Goal: Transaction & Acquisition: Download file/media

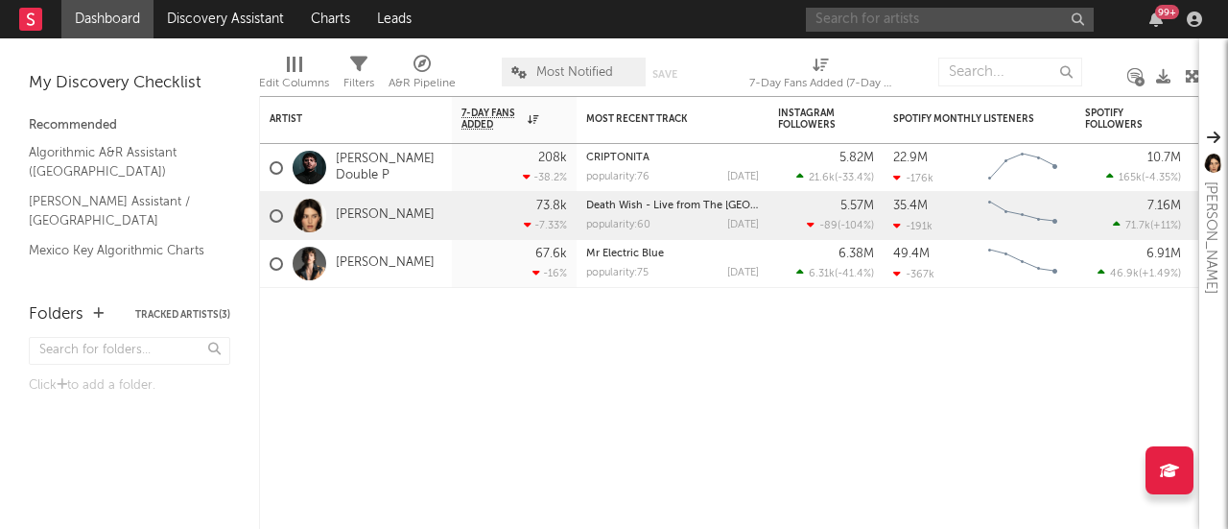
click at [894, 17] on input "text" at bounding box center [950, 20] width 288 height 24
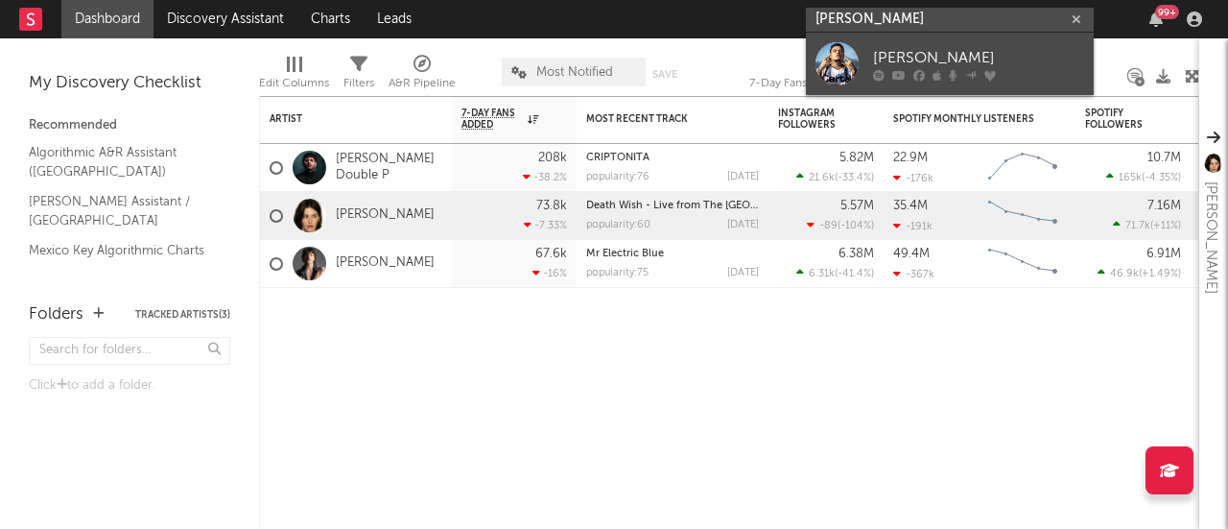
type input "[PERSON_NAME]"
click at [837, 72] on div at bounding box center [836, 63] width 43 height 43
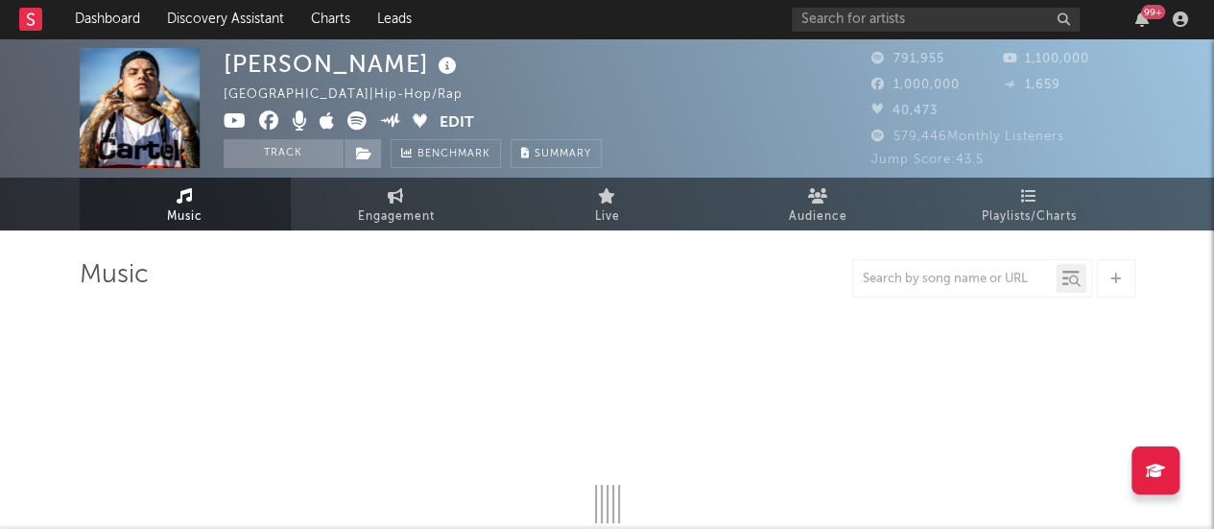
select select "6m"
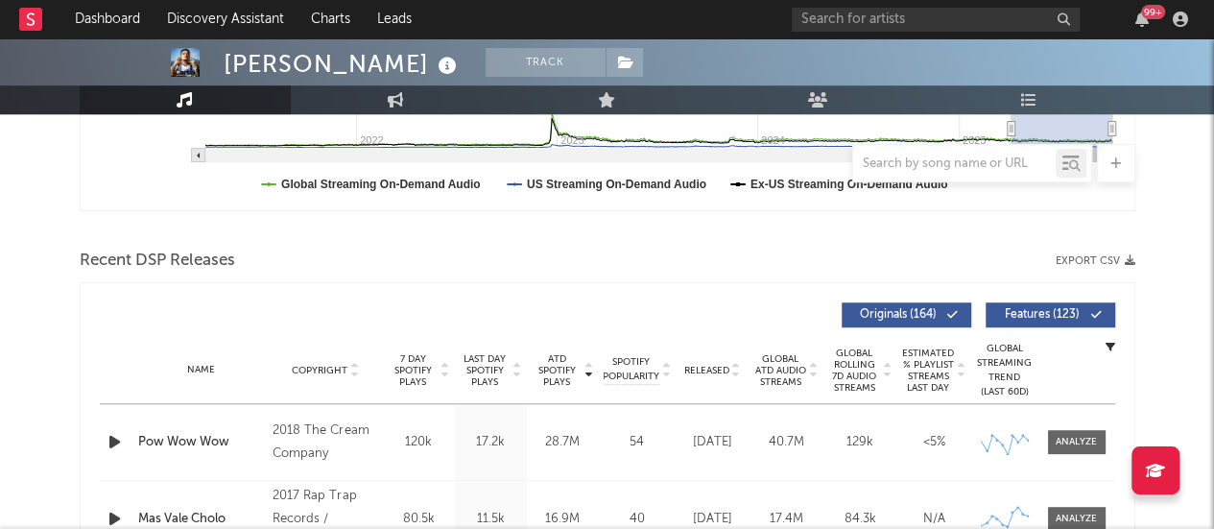
scroll to position [606, 0]
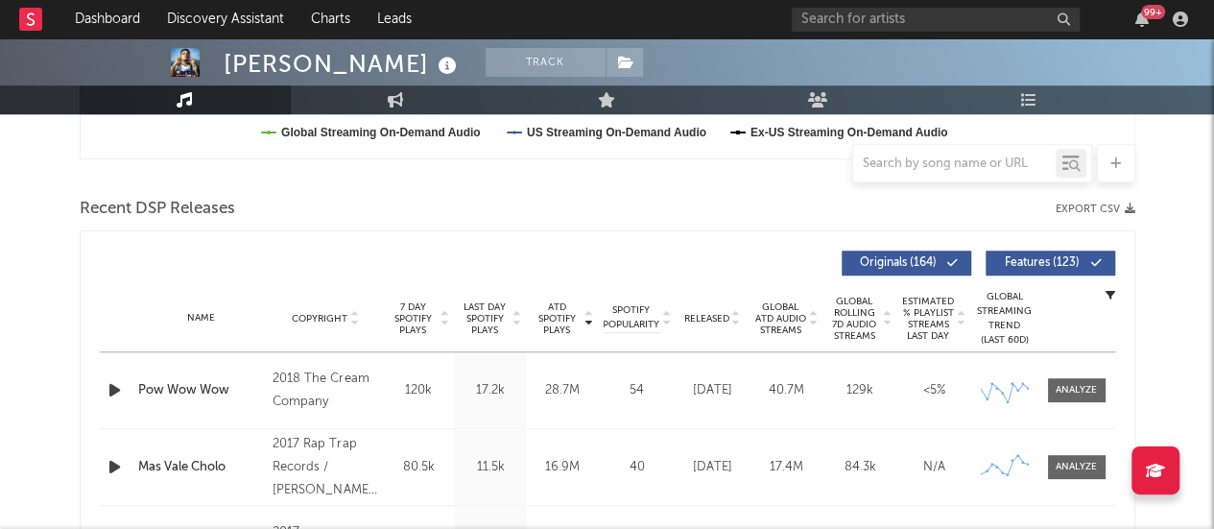
click at [1116, 212] on button "Export CSV" at bounding box center [1095, 209] width 80 height 12
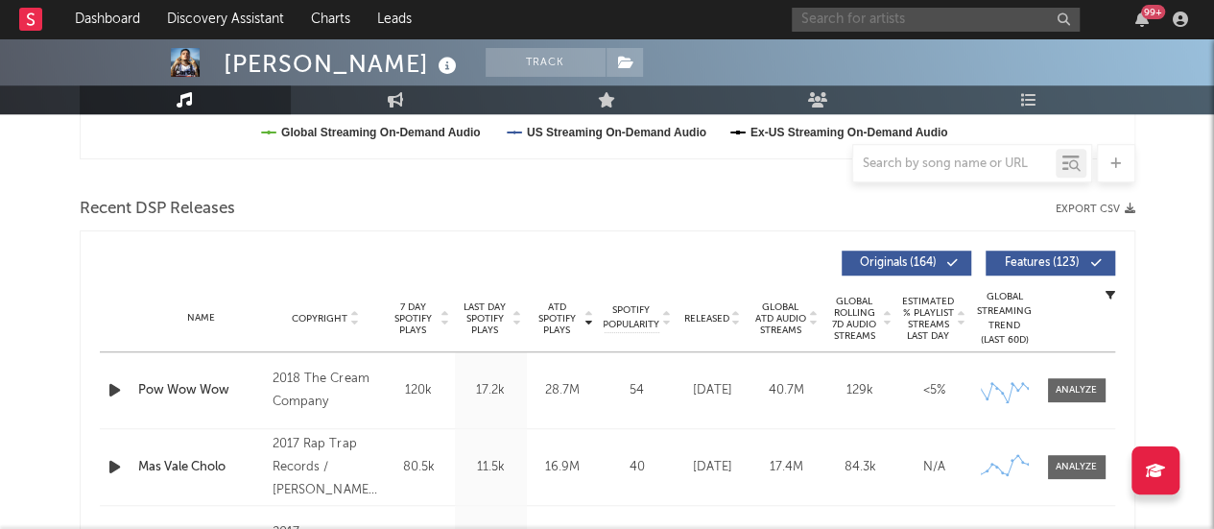
click at [836, 20] on input "text" at bounding box center [935, 20] width 288 height 24
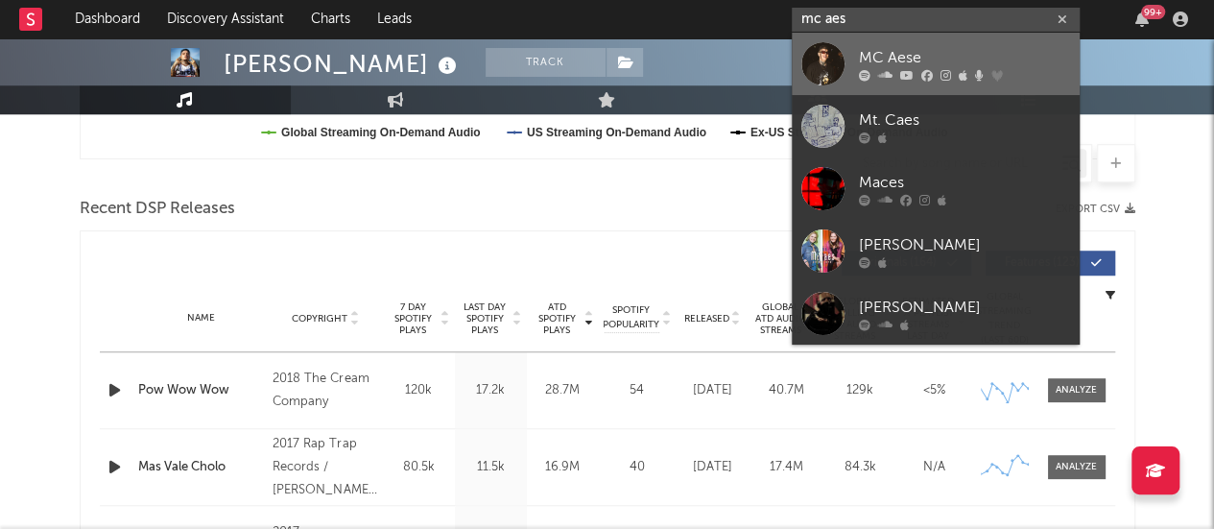
type input "mc aes"
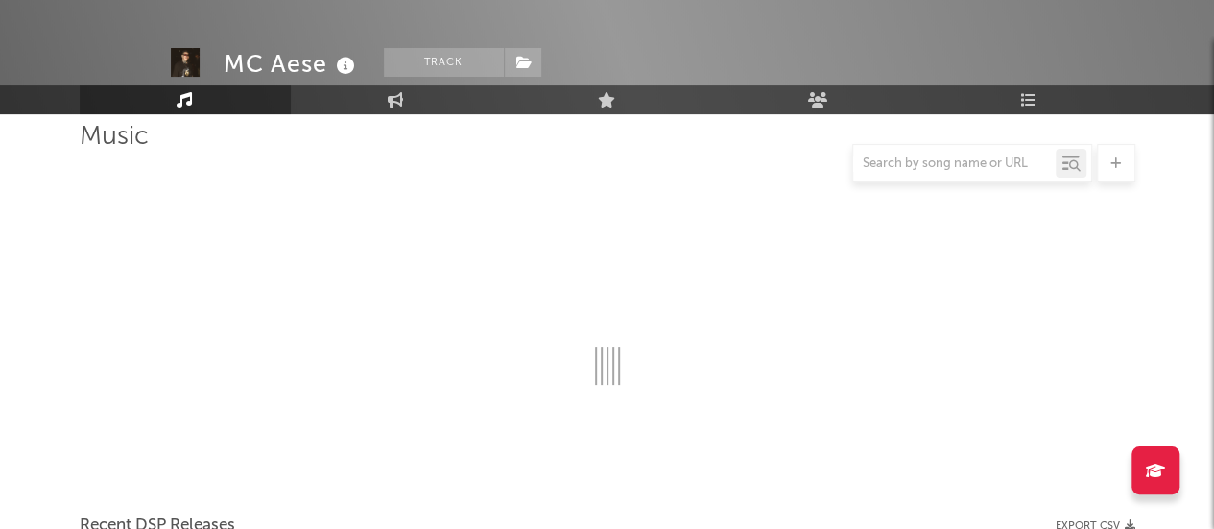
scroll to position [606, 0]
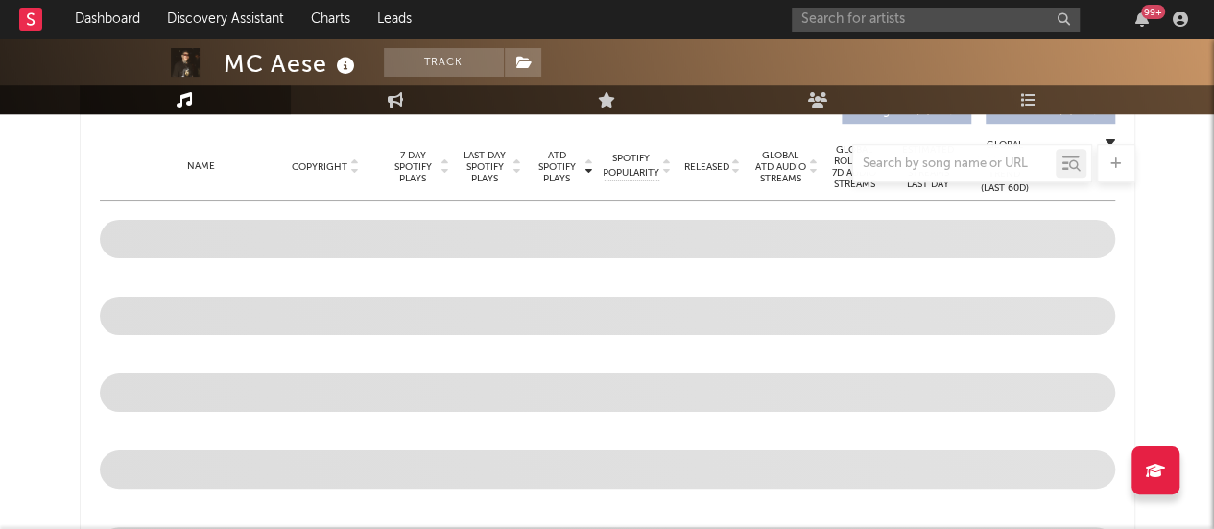
select select "6m"
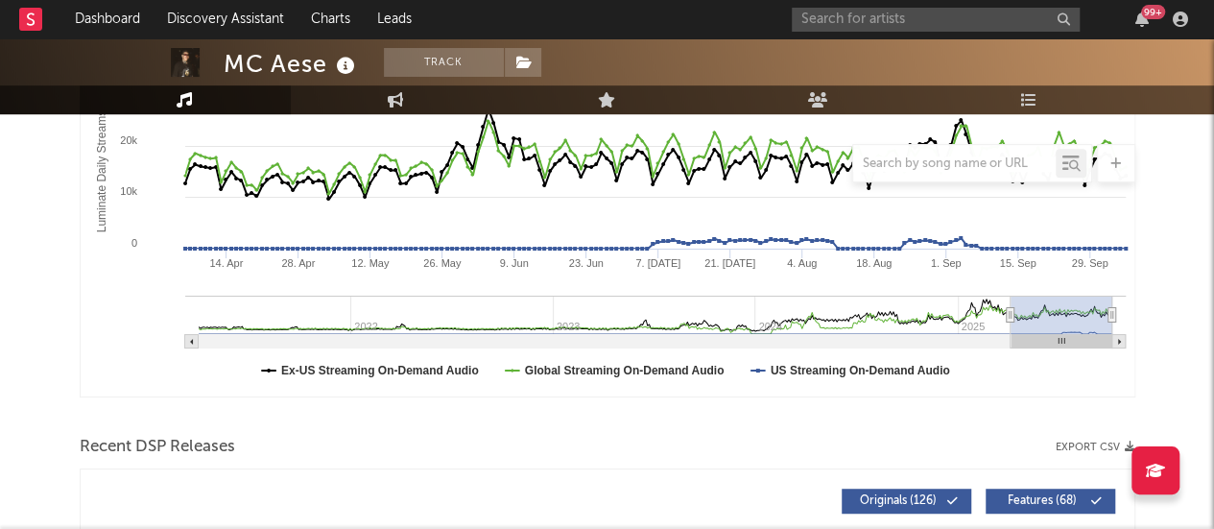
scroll to position [415, 0]
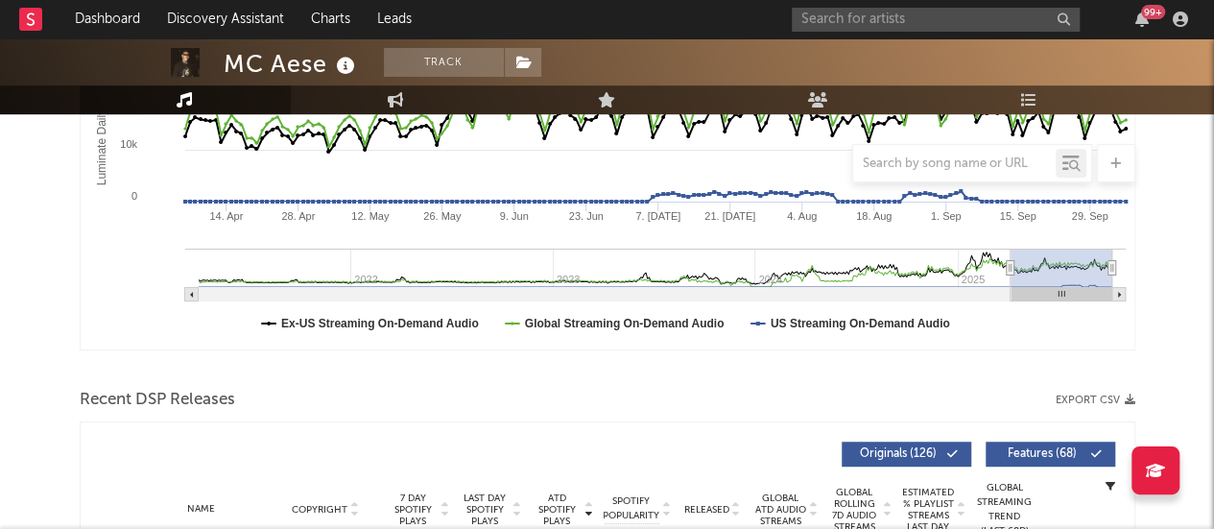
click at [1107, 394] on button "Export CSV" at bounding box center [1095, 400] width 80 height 12
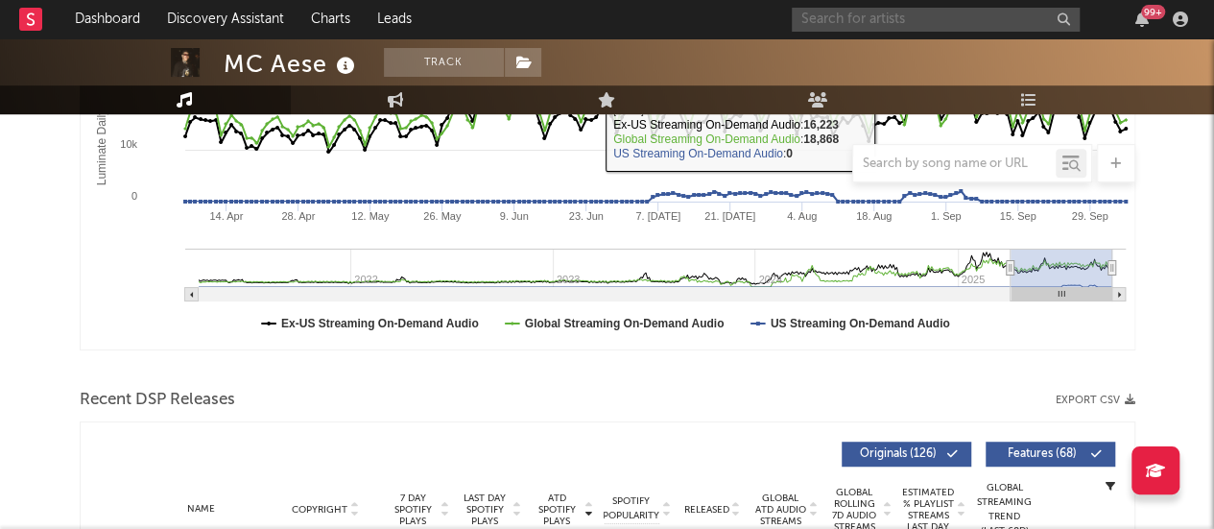
click at [833, 24] on input "text" at bounding box center [935, 20] width 288 height 24
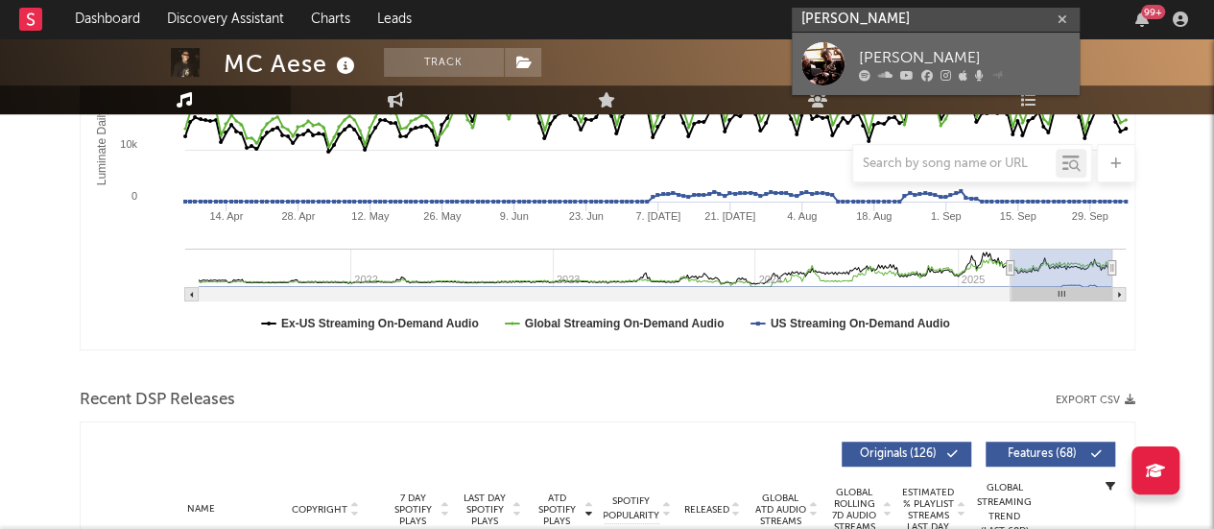
type input "[PERSON_NAME]"
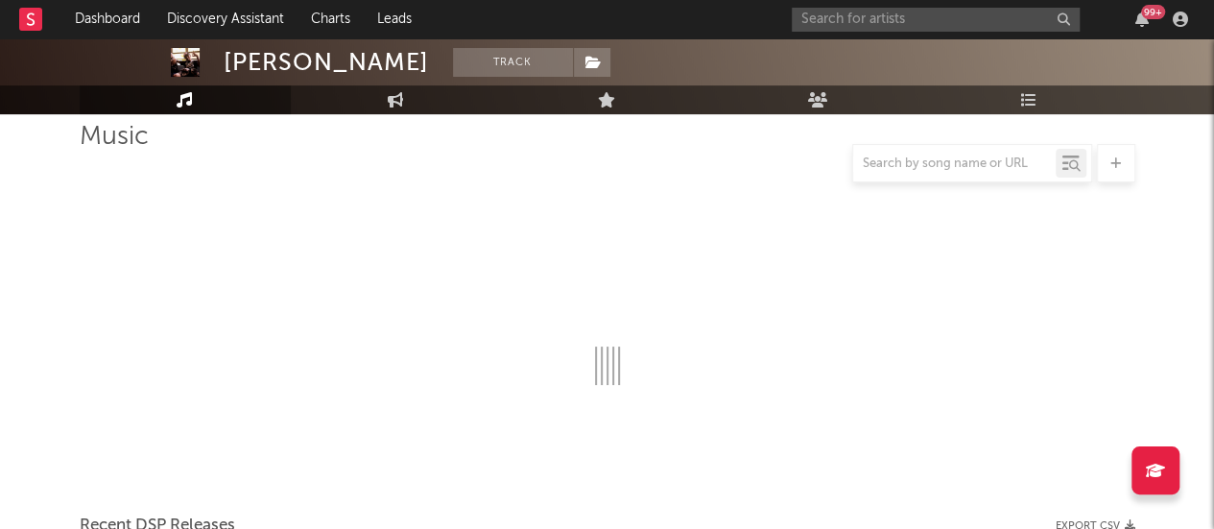
scroll to position [415, 0]
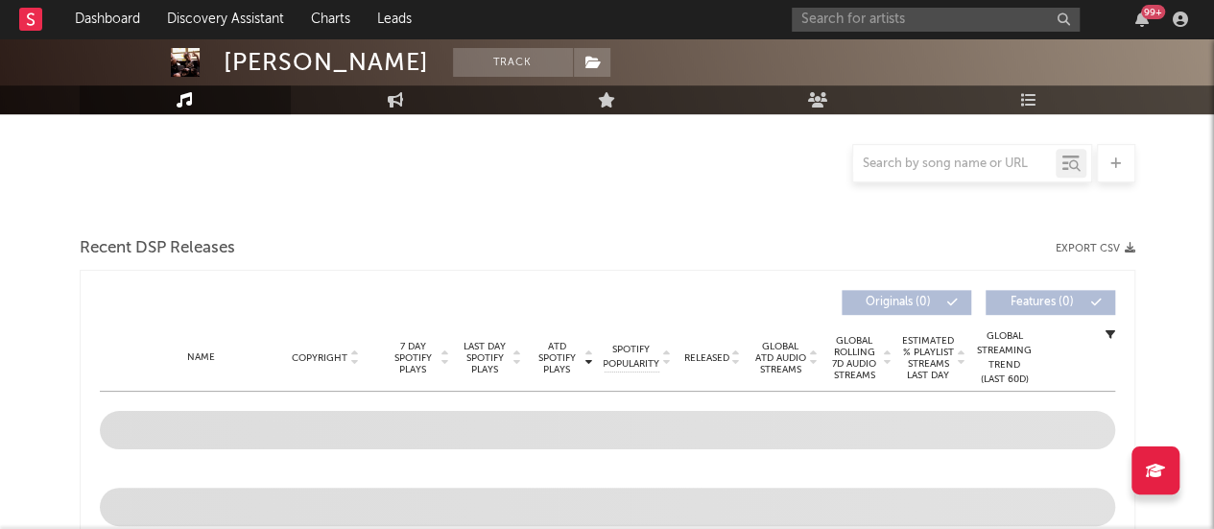
select select "6m"
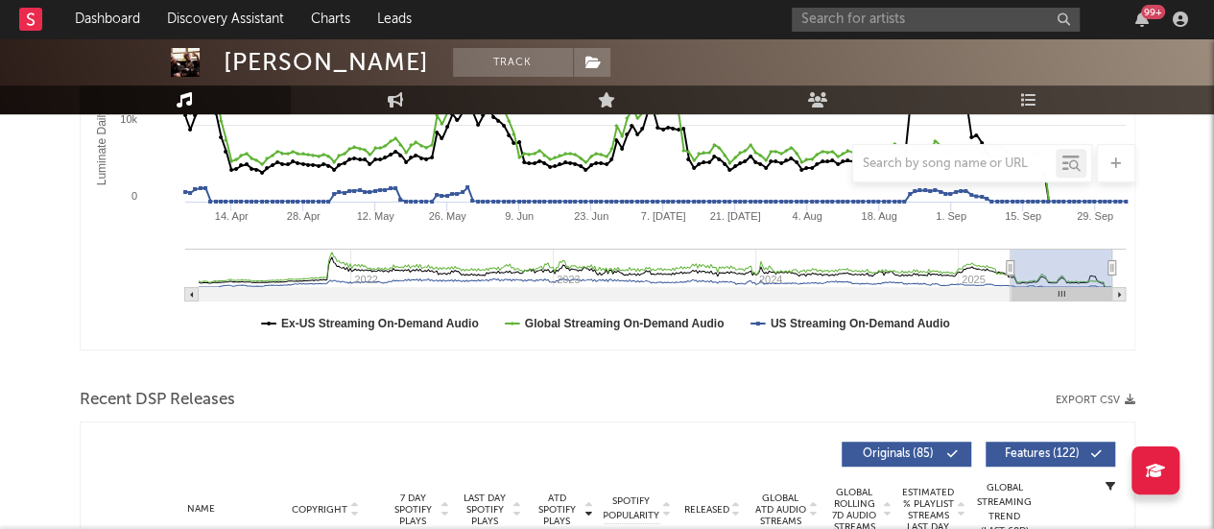
click at [1069, 408] on div "Recent DSP Releases Export CSV" at bounding box center [607, 400] width 1055 height 33
click at [1109, 398] on button "Export CSV" at bounding box center [1095, 400] width 80 height 12
click at [1132, 397] on icon "button" at bounding box center [1129, 399] width 11 height 11
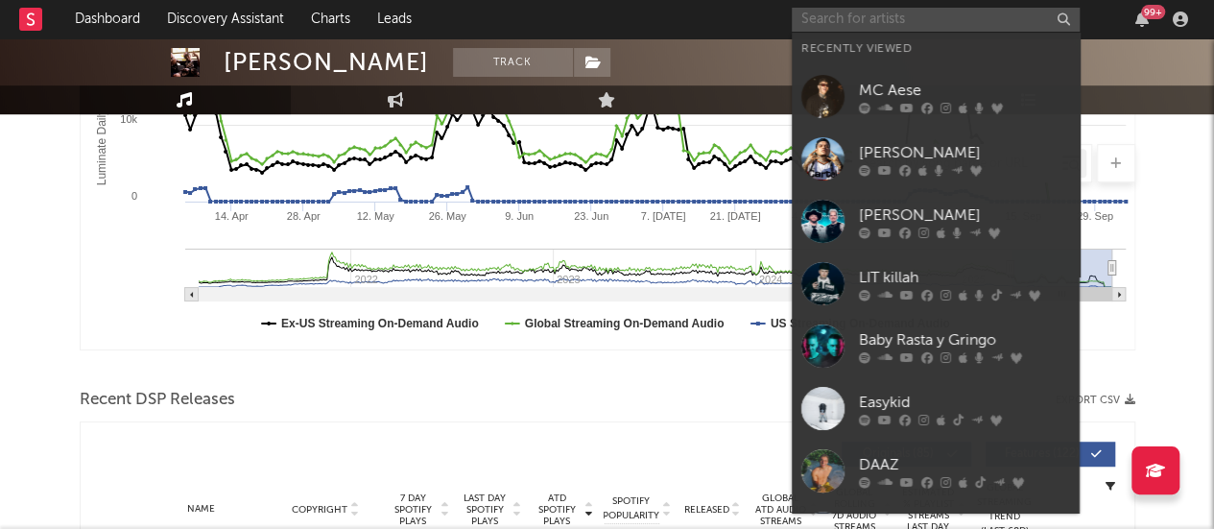
click at [847, 11] on input "text" at bounding box center [935, 20] width 288 height 24
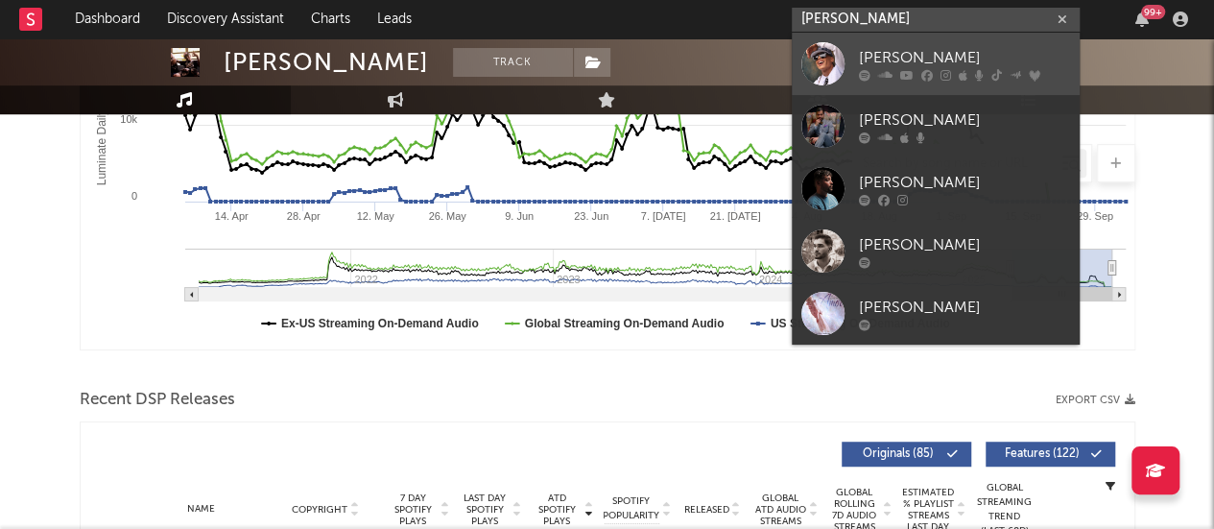
type input "[PERSON_NAME]"
click at [813, 81] on div at bounding box center [822, 63] width 43 height 43
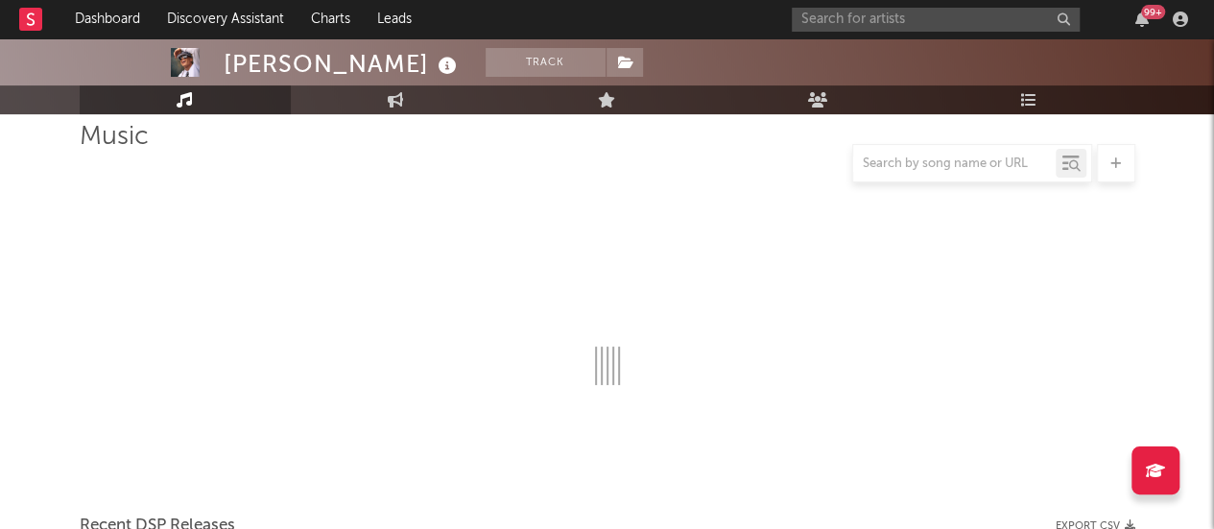
scroll to position [415, 0]
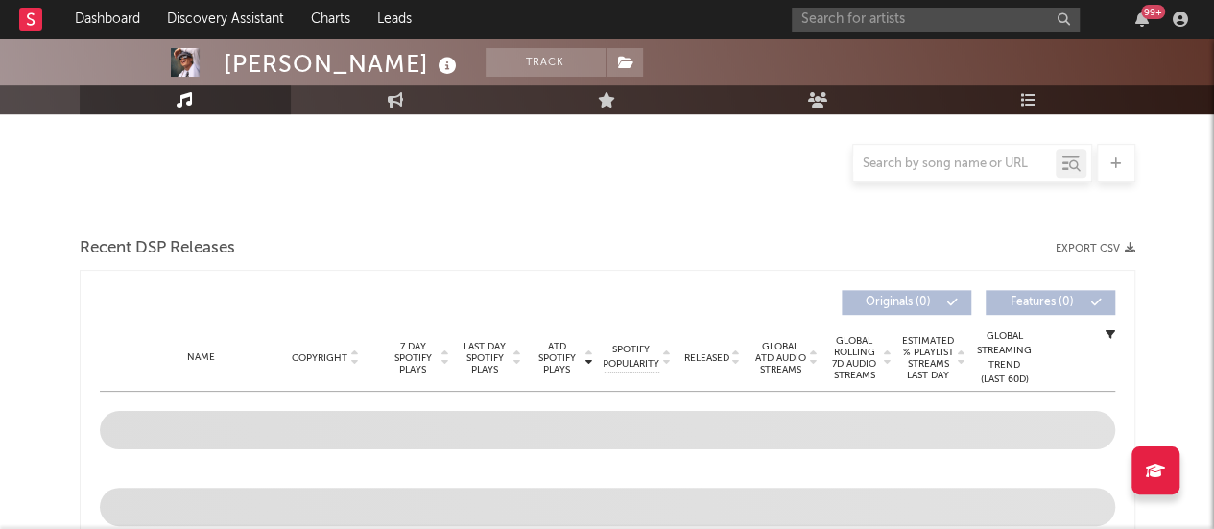
select select "6m"
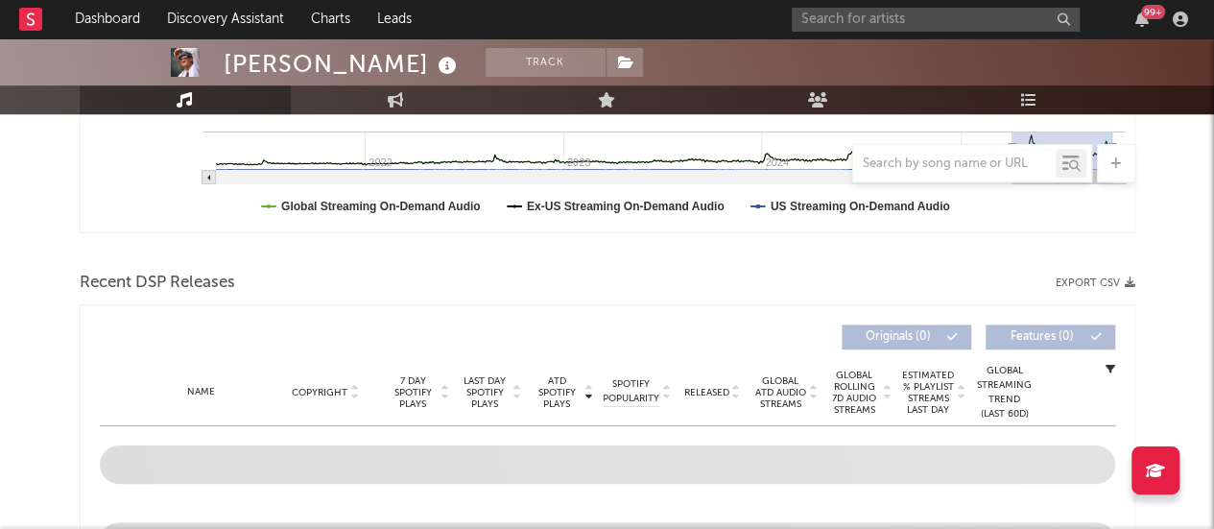
scroll to position [533, 0]
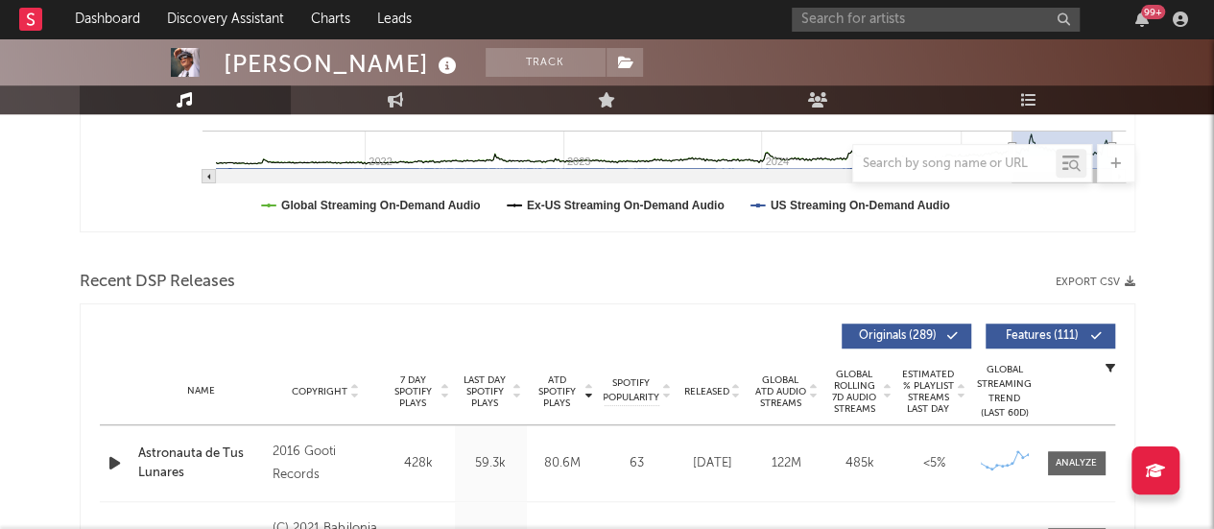
click at [1101, 273] on div "Recent DSP Releases Export CSV" at bounding box center [607, 282] width 1055 height 33
click at [1099, 281] on button "Export CSV" at bounding box center [1095, 282] width 80 height 12
click at [823, 27] on input "text" at bounding box center [935, 20] width 288 height 24
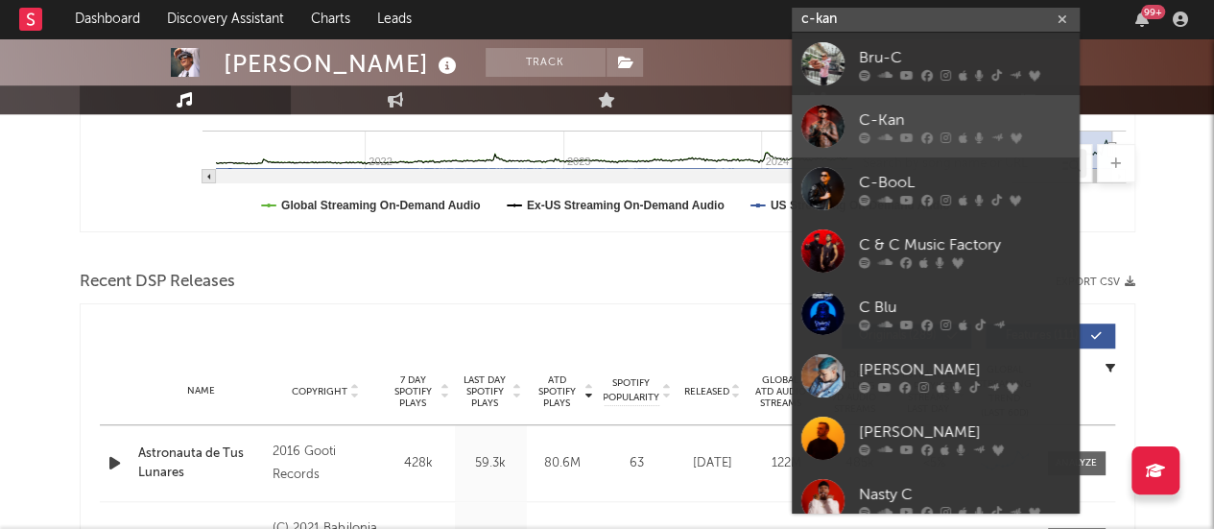
type input "c-kan"
click at [974, 115] on div "C-Kan" at bounding box center [964, 119] width 211 height 23
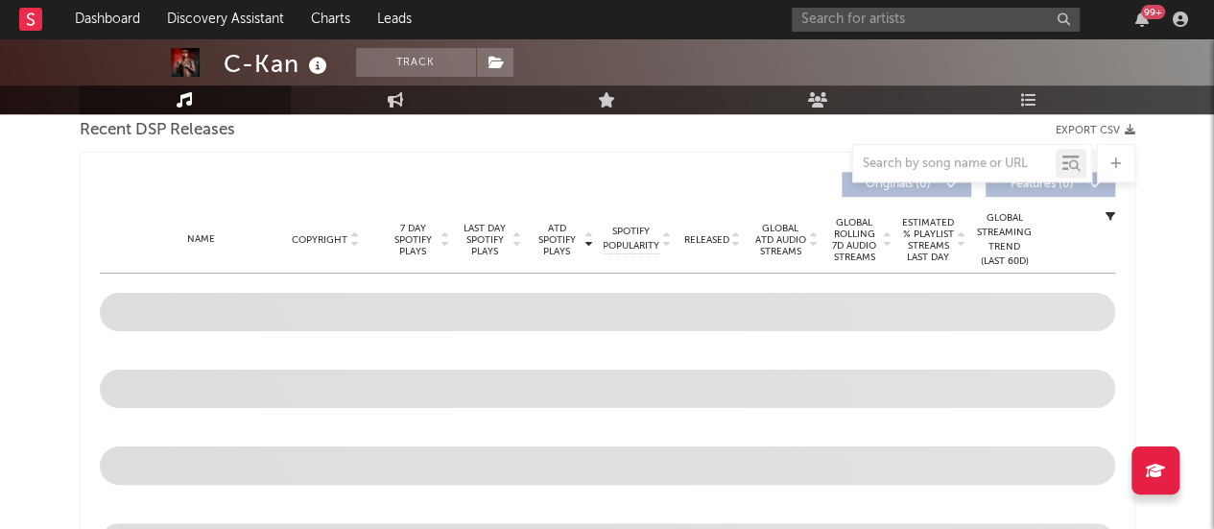
scroll to position [532, 0]
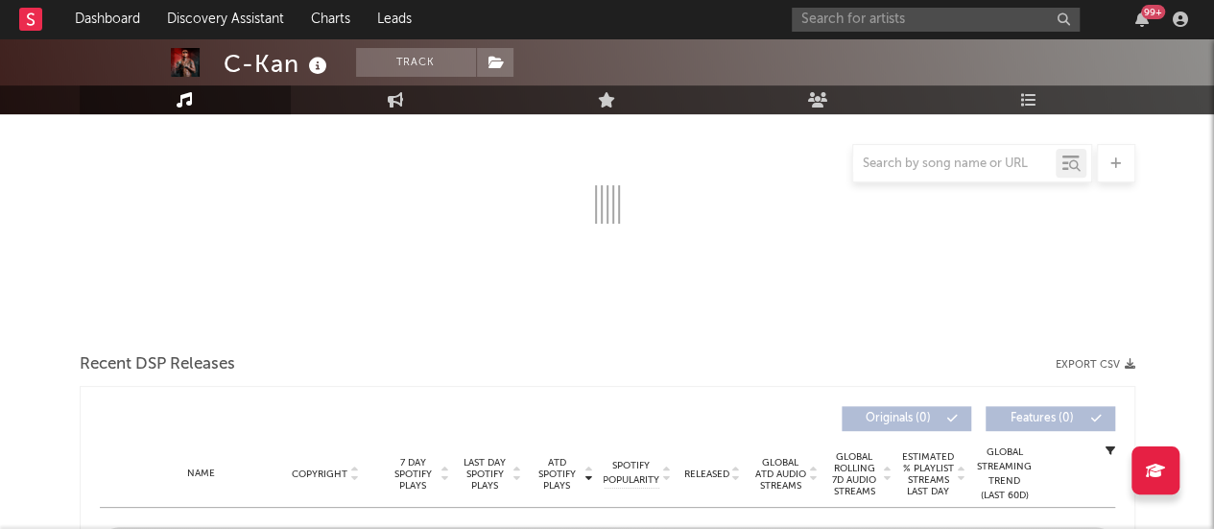
select select "6m"
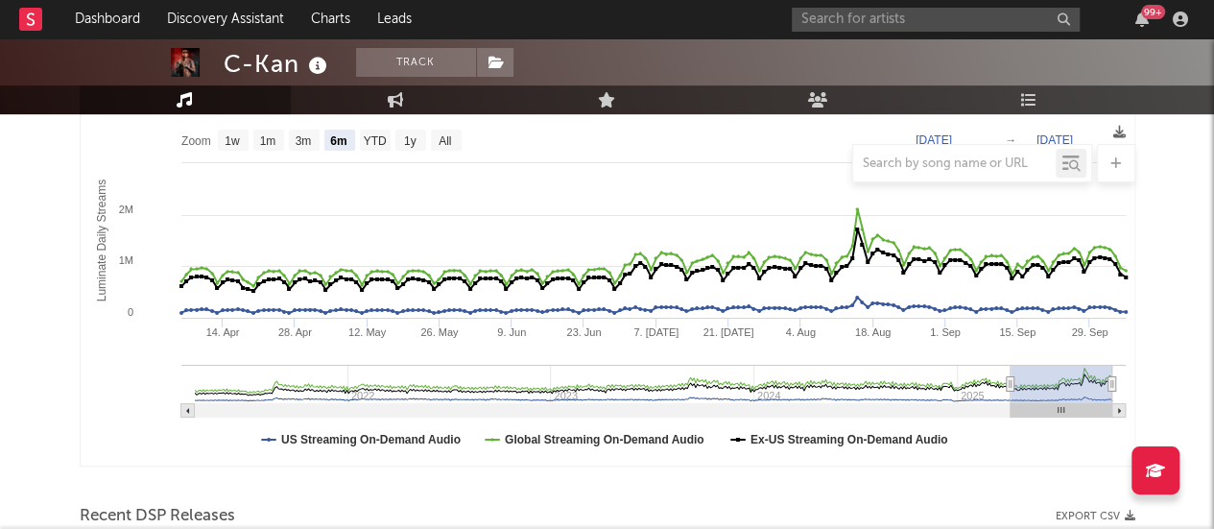
scroll to position [575, 0]
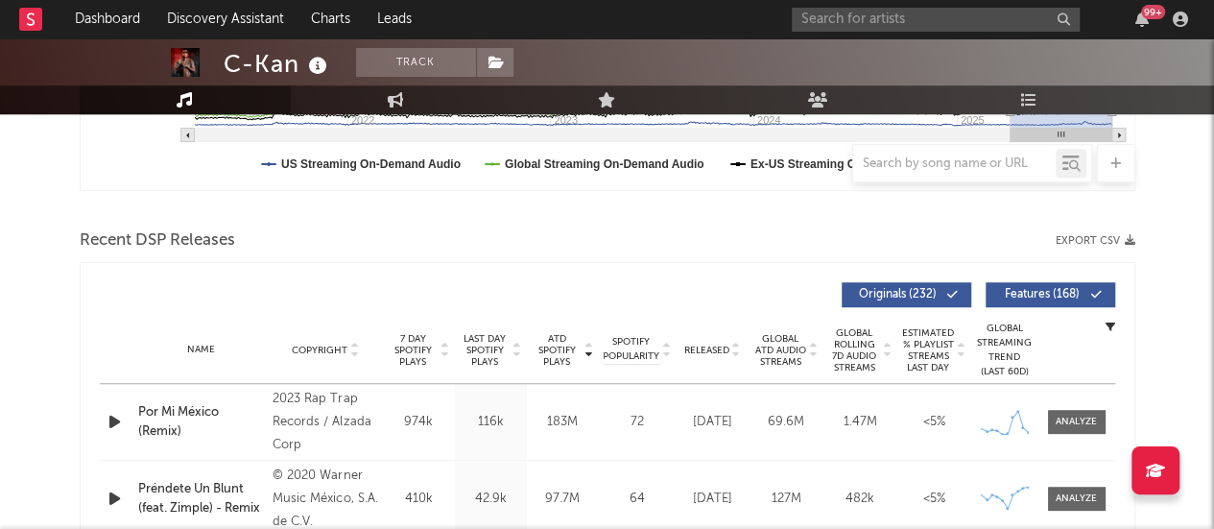
click at [1114, 240] on button "Export CSV" at bounding box center [1095, 241] width 80 height 12
click at [832, 13] on input "text" at bounding box center [935, 20] width 288 height 24
click at [841, 18] on input "text" at bounding box center [935, 20] width 288 height 24
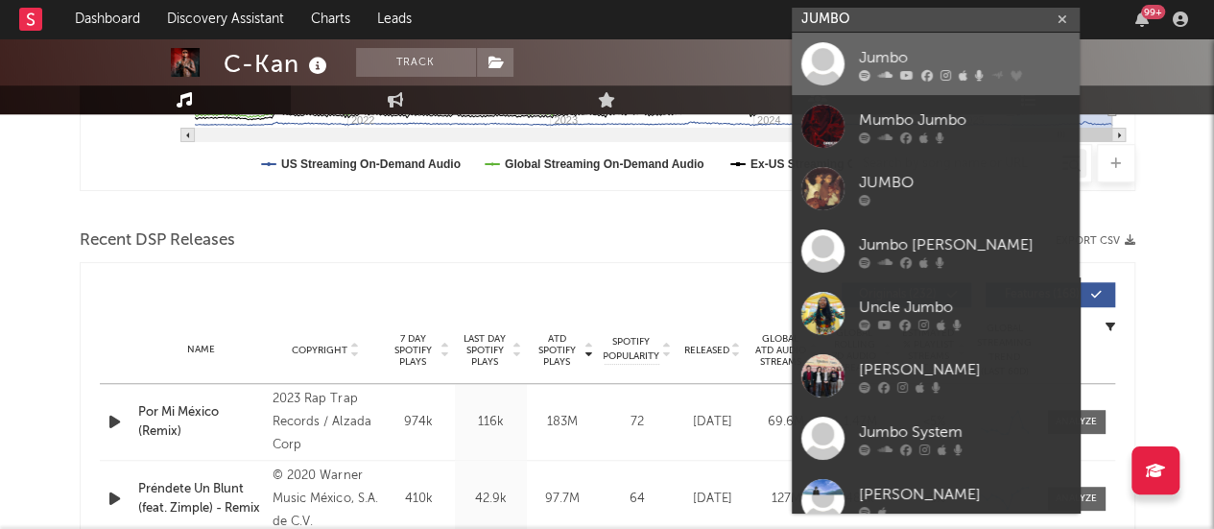
type input "JUMBO"
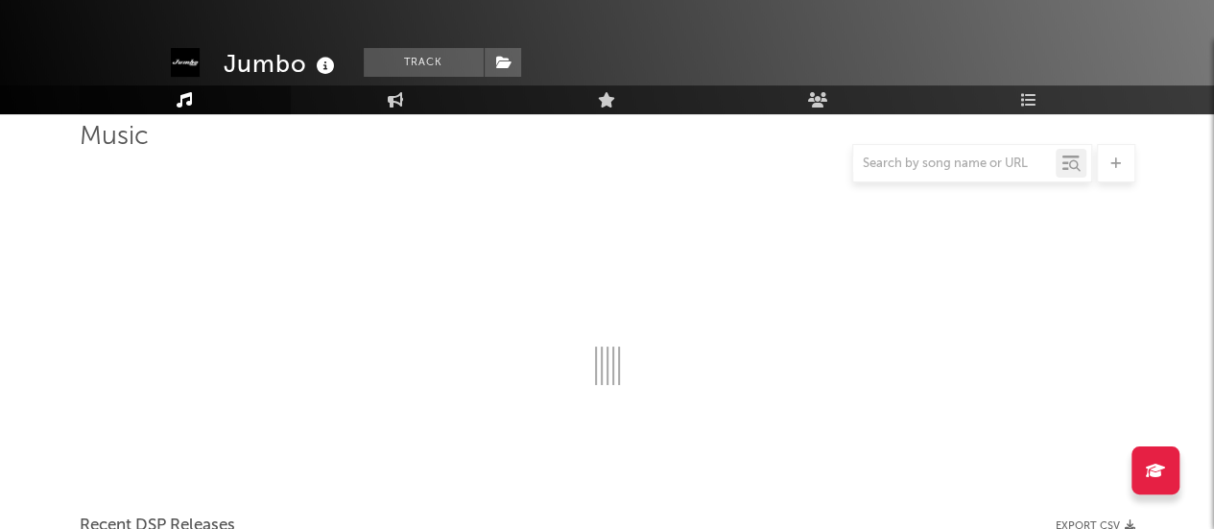
scroll to position [575, 0]
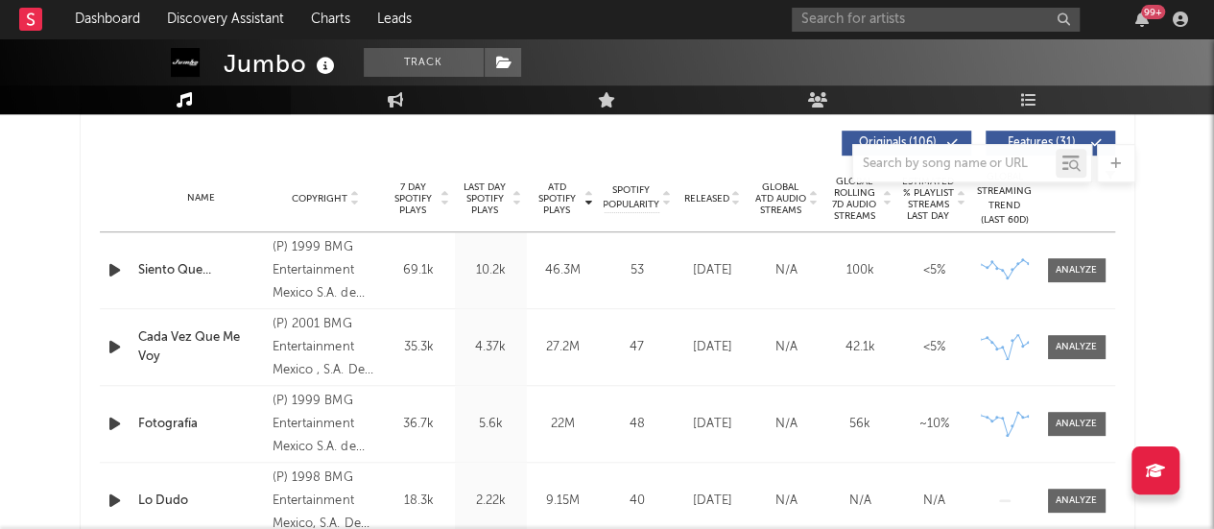
select select "6m"
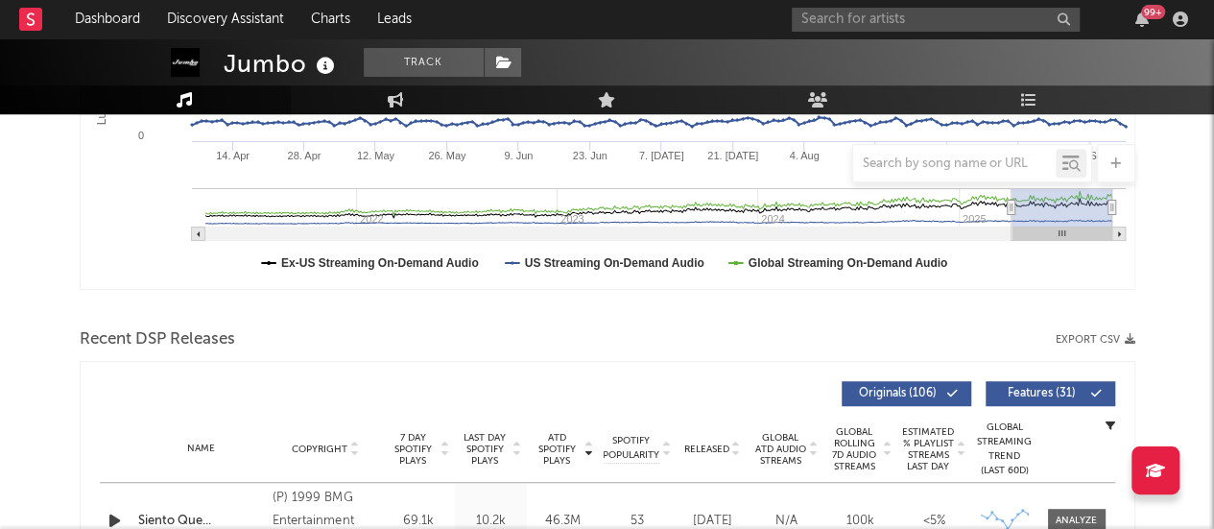
scroll to position [478, 0]
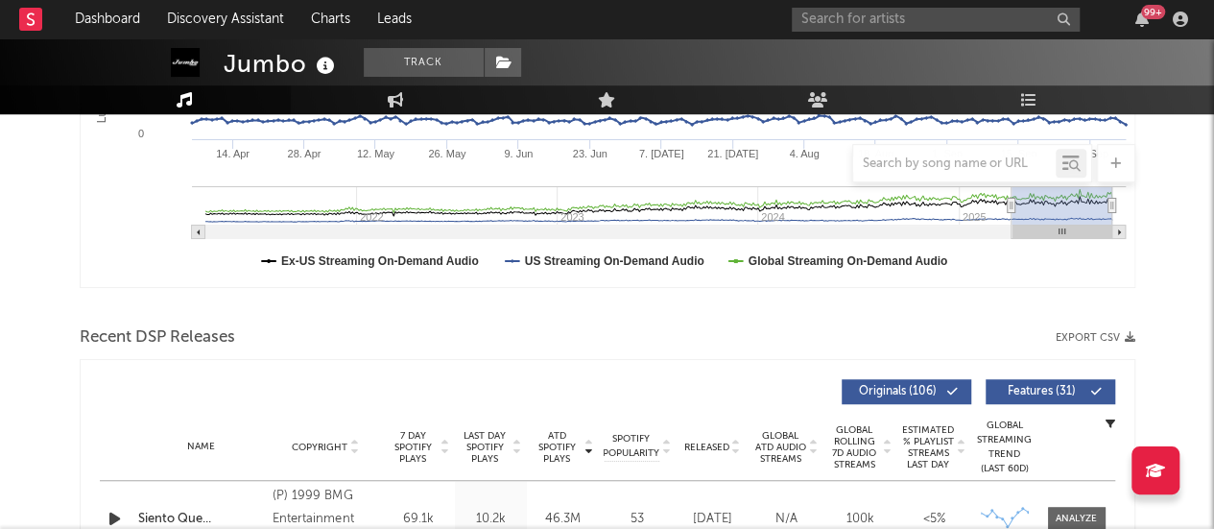
click at [1101, 339] on button "Export CSV" at bounding box center [1095, 338] width 80 height 12
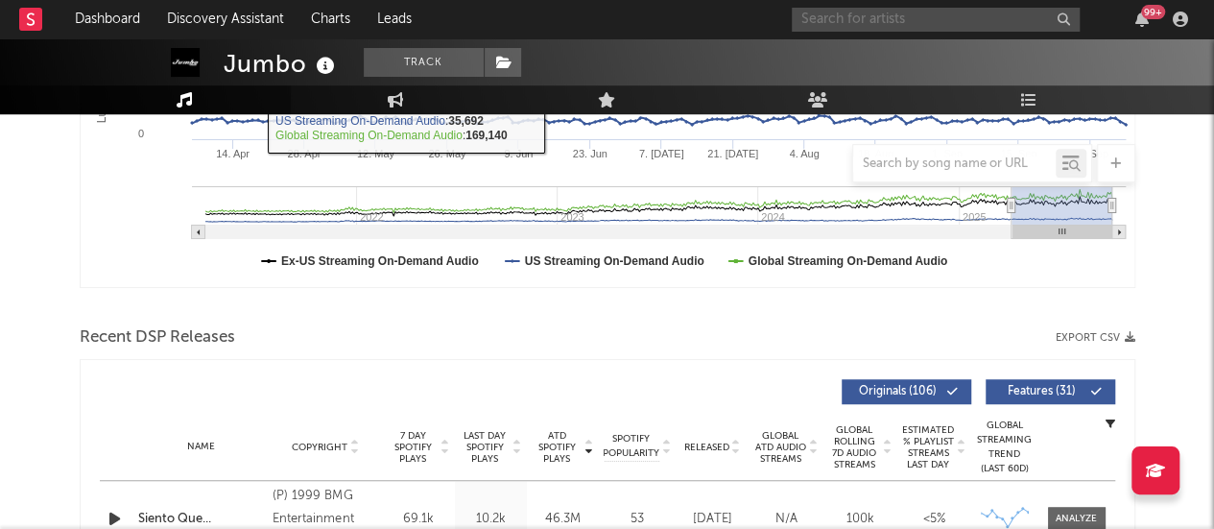
click at [832, 15] on input "text" at bounding box center [935, 20] width 288 height 24
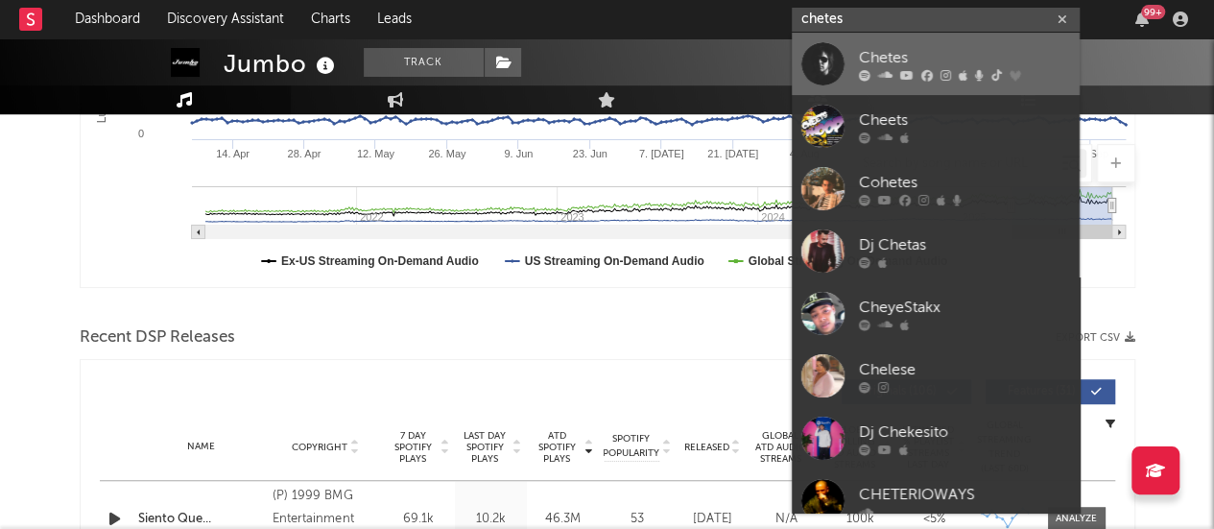
type input "chetes"
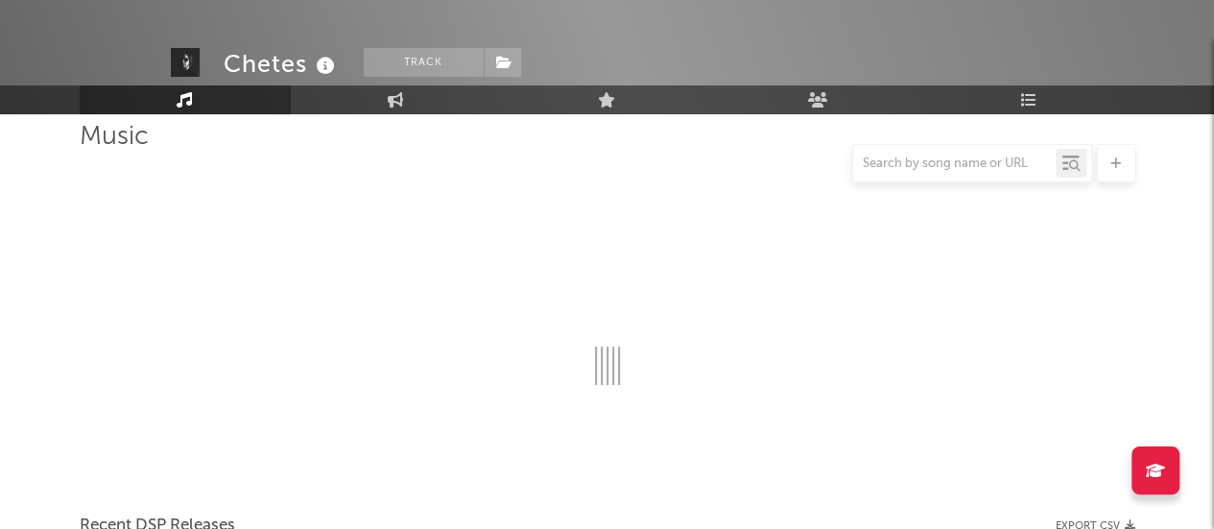
scroll to position [478, 0]
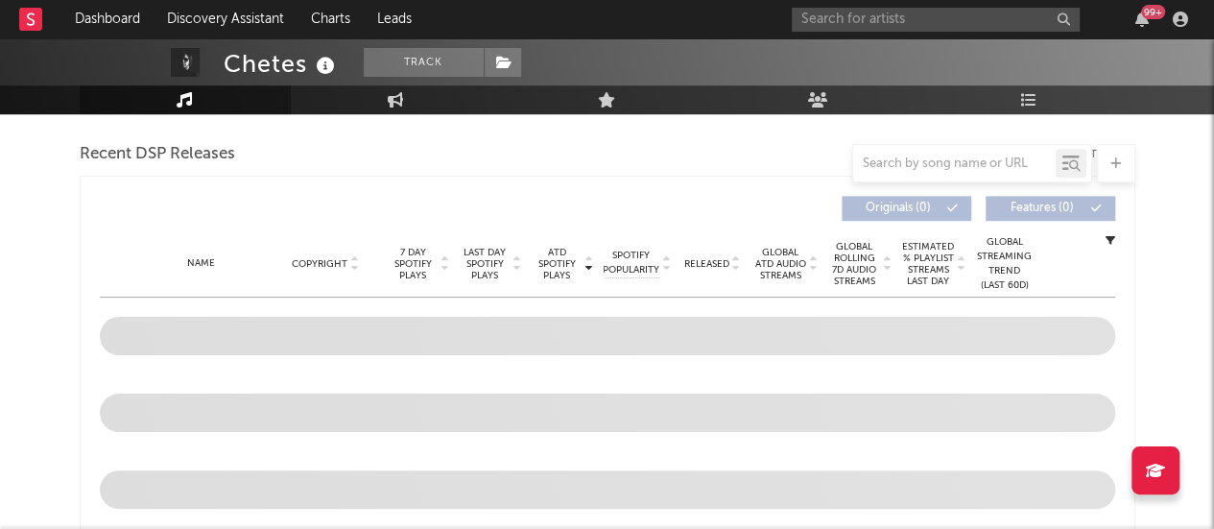
select select "6m"
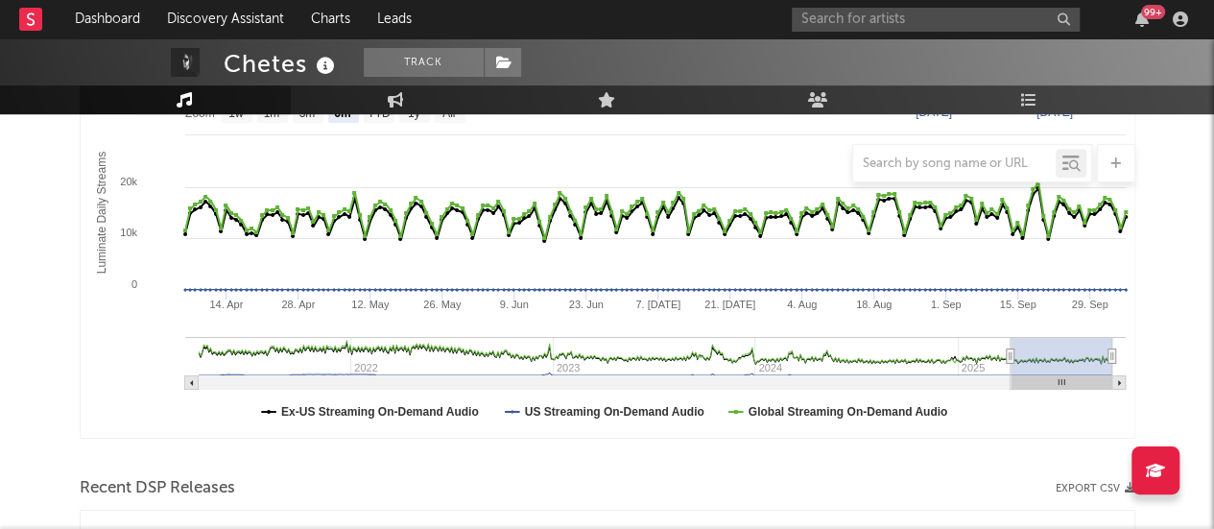
scroll to position [458, 0]
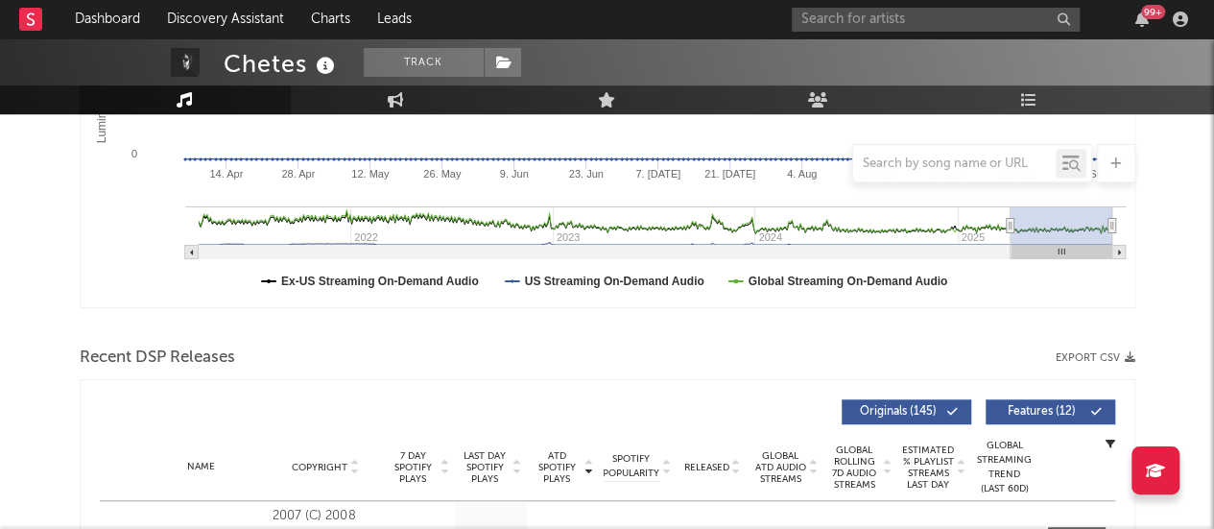
click at [1128, 352] on icon "button" at bounding box center [1129, 357] width 11 height 11
